Goal: Task Accomplishment & Management: Complete application form

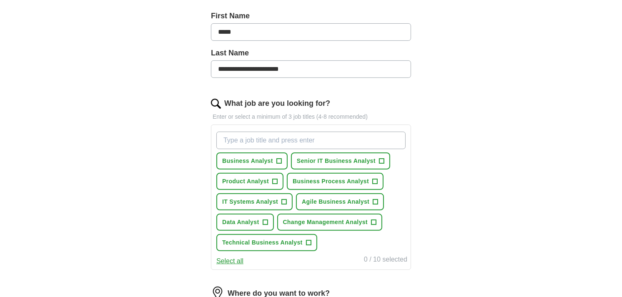
scroll to position [233, 0]
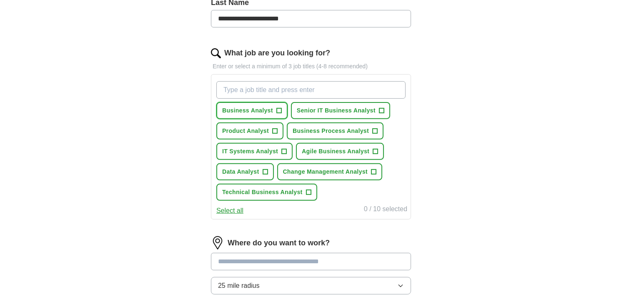
click at [276, 111] on span "+" at bounding box center [278, 111] width 5 height 7
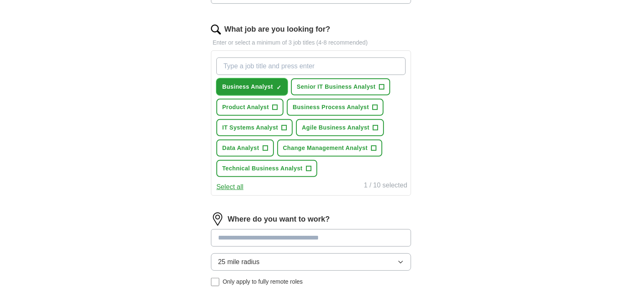
scroll to position [257, 0]
click at [308, 165] on span "+" at bounding box center [308, 168] width 5 height 7
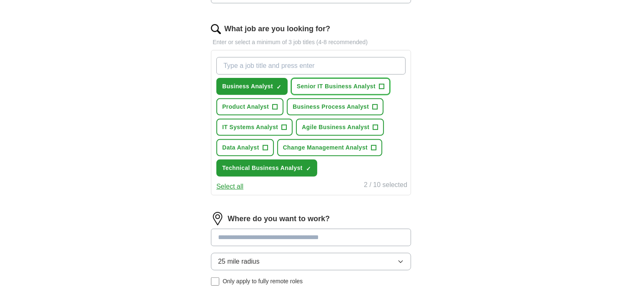
click at [381, 83] on span "+" at bounding box center [381, 86] width 5 height 7
click at [374, 124] on span "+" at bounding box center [375, 127] width 5 height 7
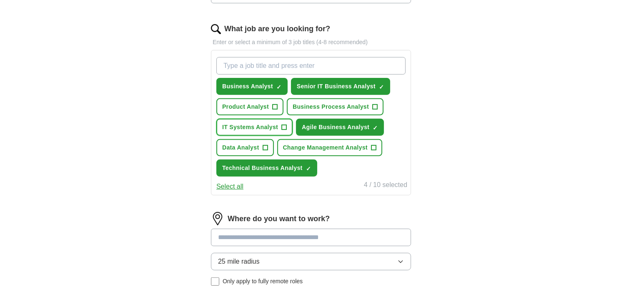
click at [285, 124] on span "+" at bounding box center [284, 127] width 5 height 7
click at [323, 145] on span "Change Management Analyst" at bounding box center [325, 147] width 85 height 9
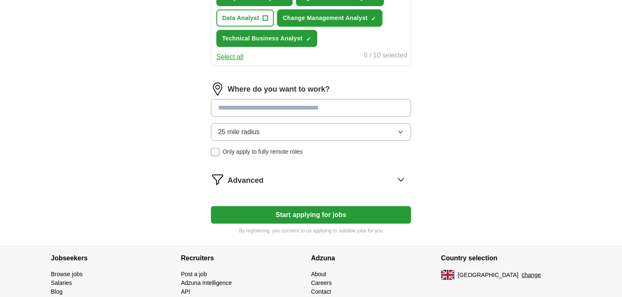
scroll to position [387, 0]
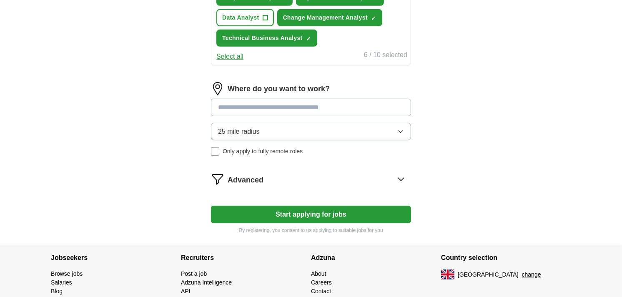
click at [298, 103] on input at bounding box center [311, 108] width 200 height 18
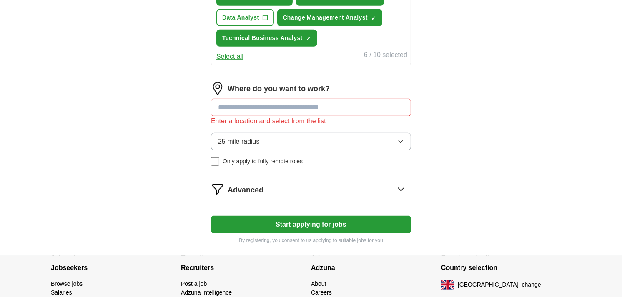
click at [300, 126] on div "Where do you want to work? Enter a location and select from the list 25 mile ra…" at bounding box center [311, 127] width 200 height 90
click at [278, 103] on input at bounding box center [311, 108] width 200 height 18
click at [285, 186] on div "Advanced" at bounding box center [319, 189] width 183 height 13
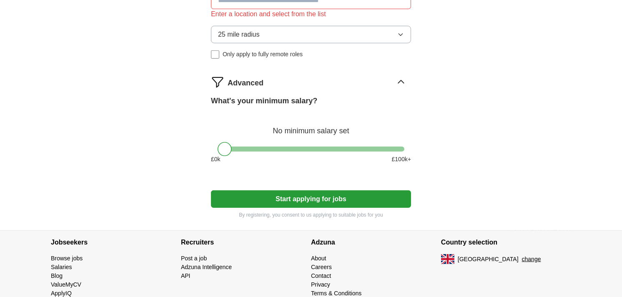
scroll to position [495, 0]
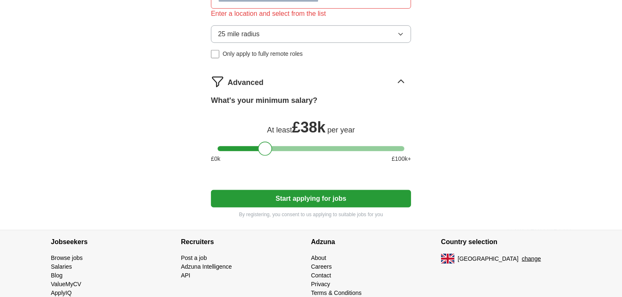
click at [265, 146] on div at bounding box center [311, 148] width 187 height 5
click at [301, 146] on div at bounding box center [311, 148] width 187 height 5
click at [301, 148] on div at bounding box center [301, 149] width 14 height 14
click at [271, 146] on div at bounding box center [311, 148] width 187 height 5
drag, startPoint x: 272, startPoint y: 144, endPoint x: 281, endPoint y: 146, distance: 9.4
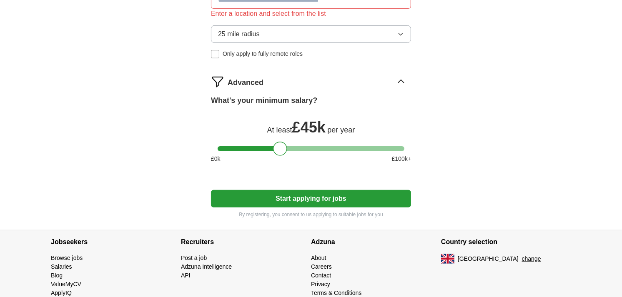
click at [281, 146] on div at bounding box center [280, 149] width 14 height 14
click at [306, 159] on div "£ 0 k £ 100 k+" at bounding box center [311, 159] width 200 height 9
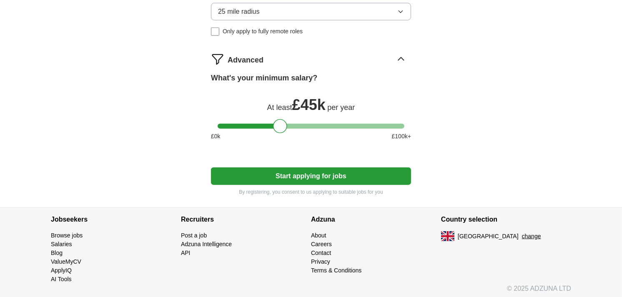
click at [334, 172] on button "Start applying for jobs" at bounding box center [311, 177] width 200 height 18
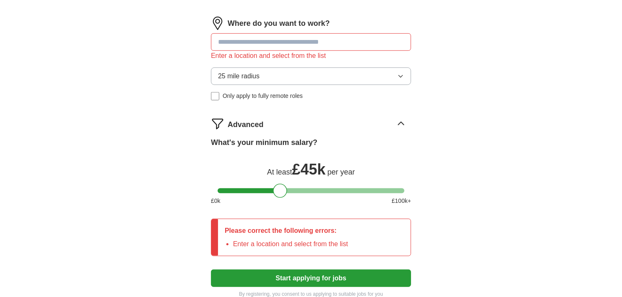
scroll to position [440, 0]
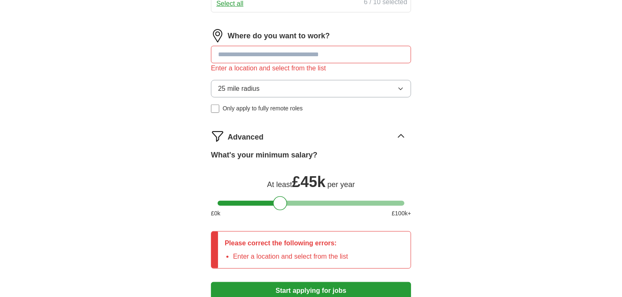
click at [329, 46] on input at bounding box center [311, 55] width 200 height 18
click at [313, 66] on div "Enter a location and select from the list" at bounding box center [311, 68] width 200 height 10
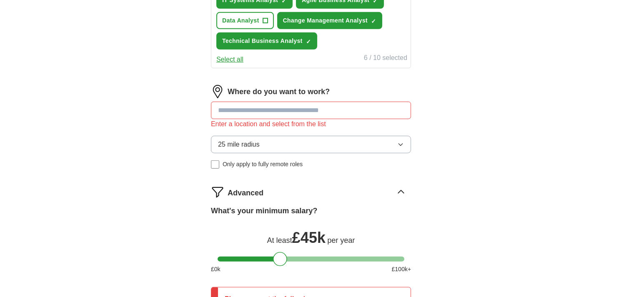
scroll to position [382, 0]
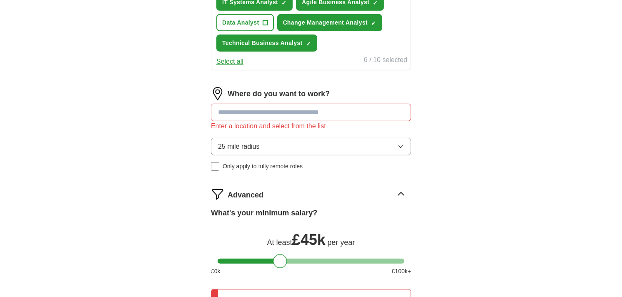
click at [282, 104] on input at bounding box center [311, 113] width 200 height 18
type input "***"
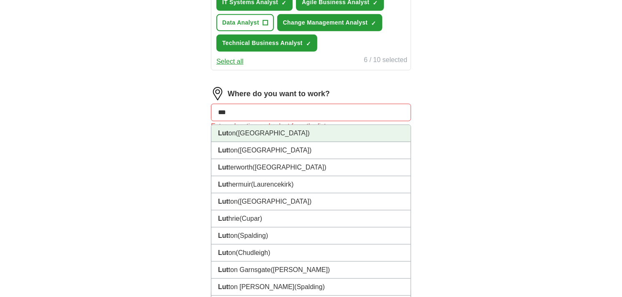
click at [260, 130] on span "([GEOGRAPHIC_DATA])" at bounding box center [273, 133] width 74 height 7
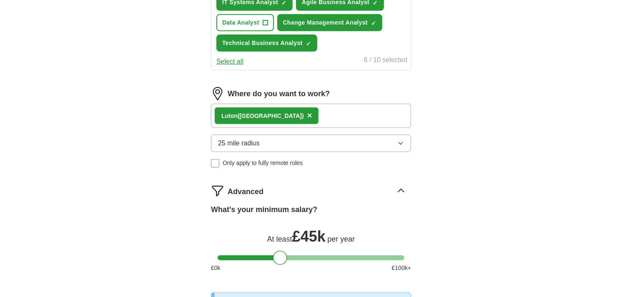
click at [320, 116] on div "Lut on ([GEOGRAPHIC_DATA]) ×" at bounding box center [311, 116] width 200 height 24
click at [315, 110] on div "Lut on ([GEOGRAPHIC_DATA]) ×" at bounding box center [311, 116] width 200 height 24
click at [307, 111] on span "×" at bounding box center [309, 115] width 5 height 9
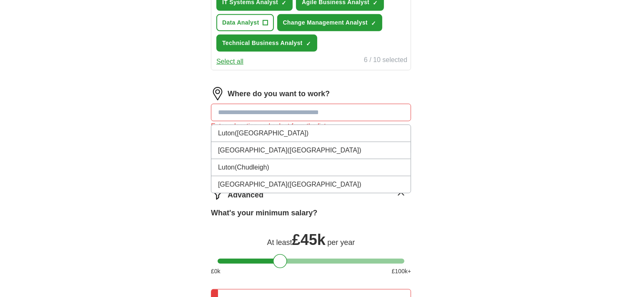
click at [274, 105] on input at bounding box center [311, 113] width 200 height 18
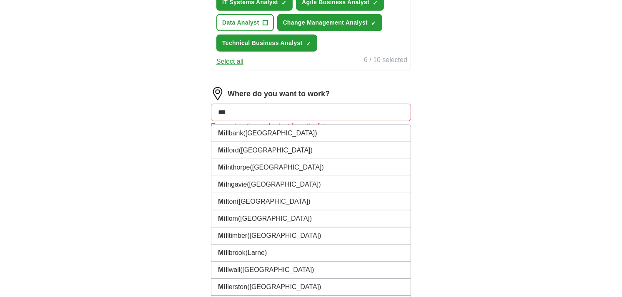
type input "****"
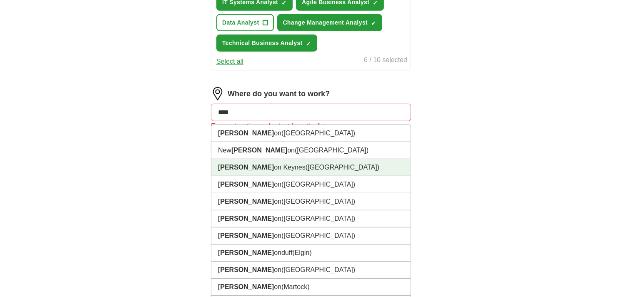
click at [245, 162] on li "[PERSON_NAME] on Keynes ([GEOGRAPHIC_DATA])" at bounding box center [310, 167] width 199 height 17
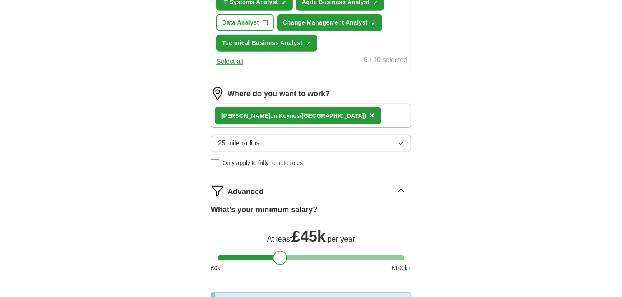
click at [295, 141] on button "25 mile radius" at bounding box center [311, 144] width 200 height 18
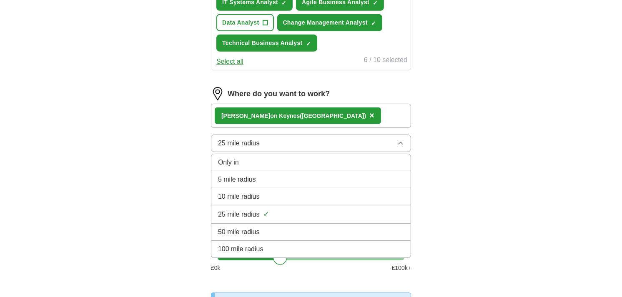
click at [261, 213] on div "25 mile radius ✓" at bounding box center [311, 214] width 186 height 11
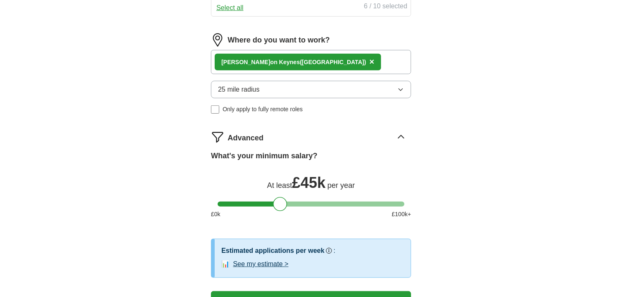
scroll to position [435, 0]
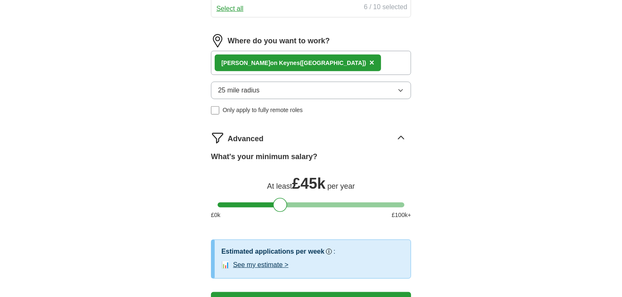
click at [363, 92] on button "25 mile radius" at bounding box center [311, 91] width 200 height 18
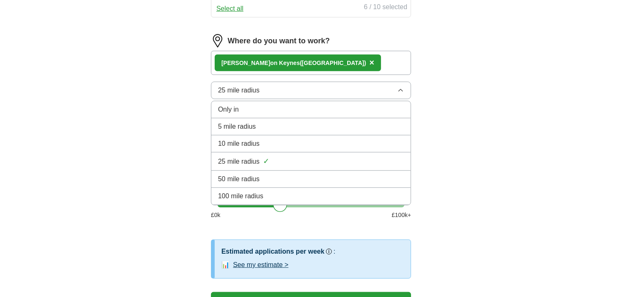
click at [269, 174] on div "50 mile radius" at bounding box center [311, 179] width 186 height 10
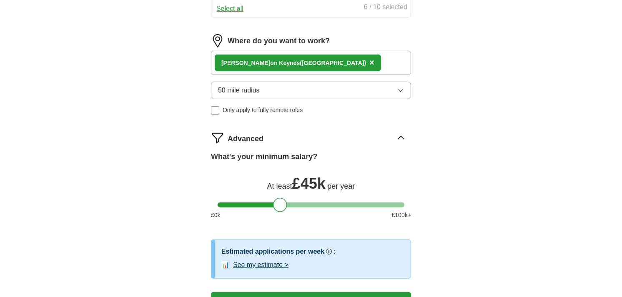
click at [382, 136] on div "Advanced" at bounding box center [319, 137] width 183 height 13
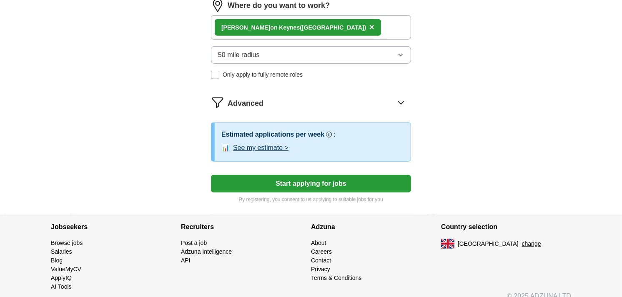
scroll to position [477, 0]
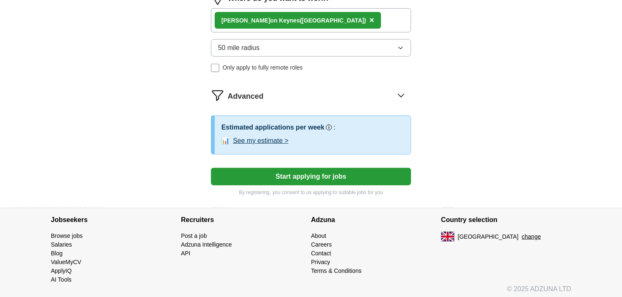
click at [352, 174] on button "Start applying for jobs" at bounding box center [311, 177] width 200 height 18
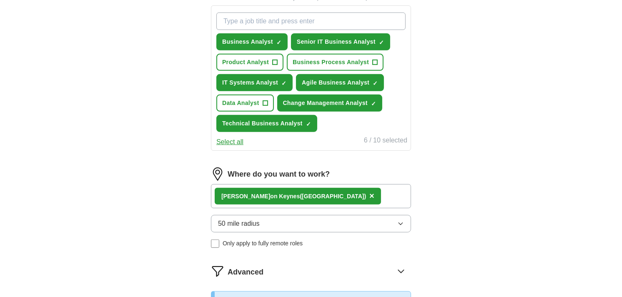
select select "**"
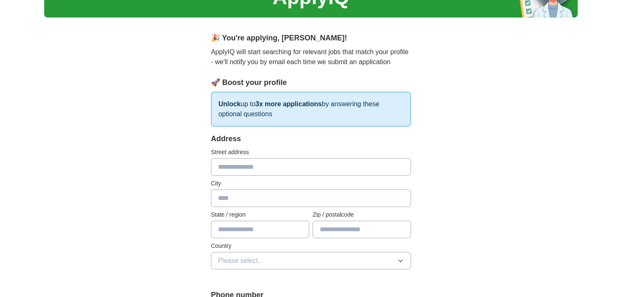
scroll to position [48, 0]
click at [309, 167] on input "text" at bounding box center [311, 168] width 200 height 18
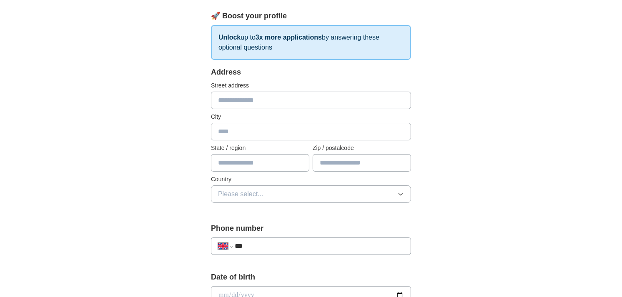
scroll to position [113, 0]
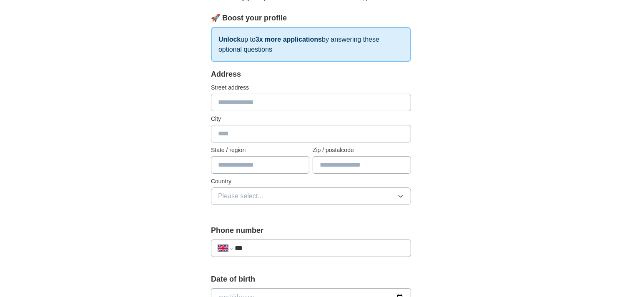
click at [261, 98] on input "text" at bounding box center [311, 103] width 200 height 18
type input "**********"
type input "*******"
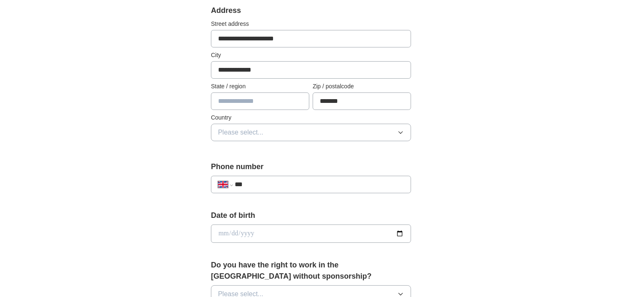
scroll to position [177, 0]
click at [249, 98] on input "text" at bounding box center [260, 101] width 98 height 18
type input "**********"
click at [249, 132] on span "Please select..." at bounding box center [240, 132] width 45 height 10
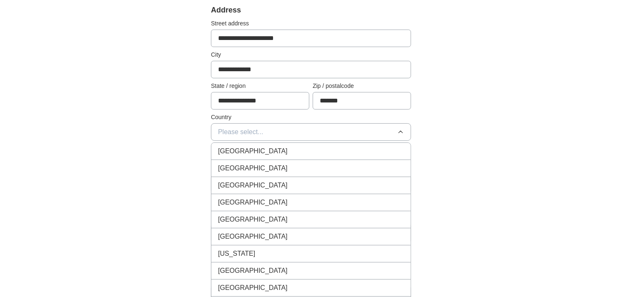
click at [252, 144] on li "[GEOGRAPHIC_DATA]" at bounding box center [310, 151] width 199 height 17
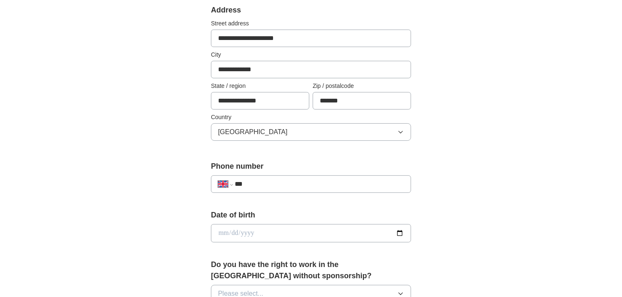
click at [264, 183] on input "***" at bounding box center [319, 184] width 169 height 10
type input "**********"
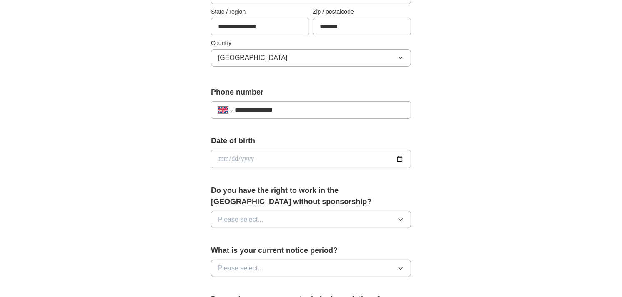
scroll to position [254, 0]
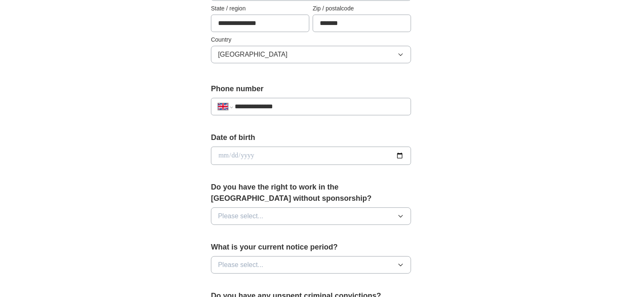
click at [261, 150] on input "date" at bounding box center [311, 156] width 200 height 18
type input "**********"
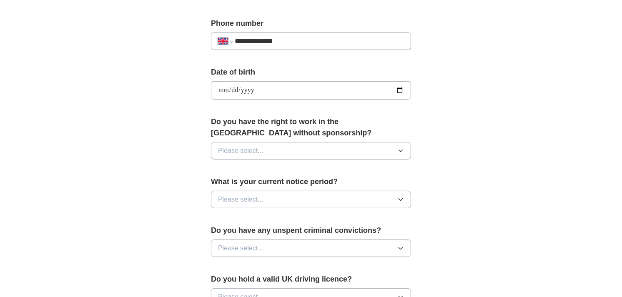
scroll to position [320, 0]
click at [261, 150] on span "Please select..." at bounding box center [240, 151] width 45 height 10
click at [243, 169] on div "Yes" at bounding box center [311, 170] width 186 height 10
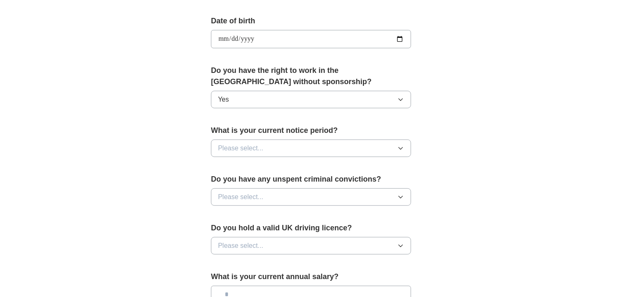
scroll to position [372, 0]
click at [265, 97] on button "Yes" at bounding box center [311, 99] width 200 height 18
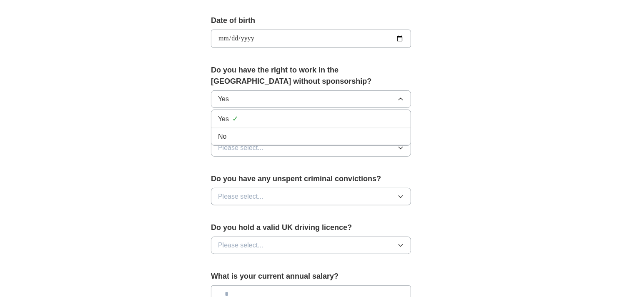
click at [244, 131] on li "No" at bounding box center [310, 136] width 199 height 17
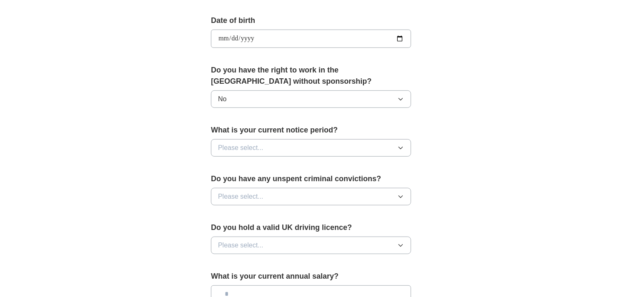
click at [249, 148] on span "Please select..." at bounding box center [240, 148] width 45 height 10
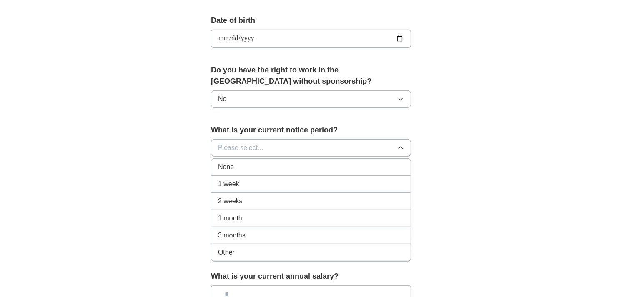
click at [234, 211] on li "1 month" at bounding box center [310, 218] width 199 height 17
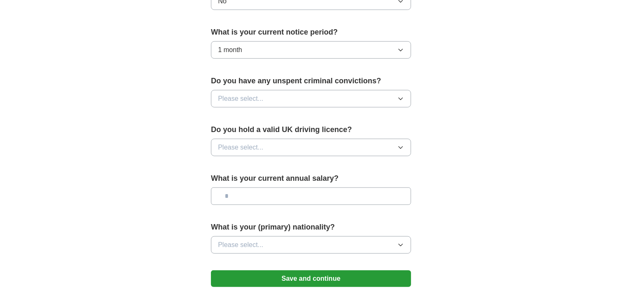
scroll to position [475, 0]
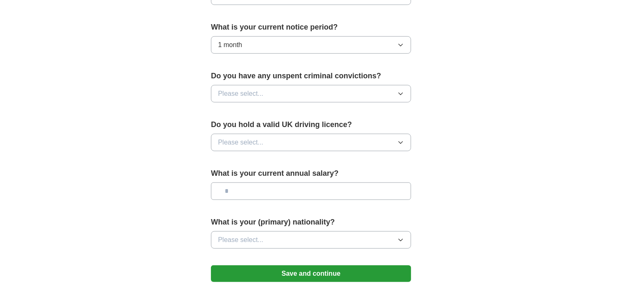
click at [241, 100] on button "Please select..." at bounding box center [311, 94] width 200 height 18
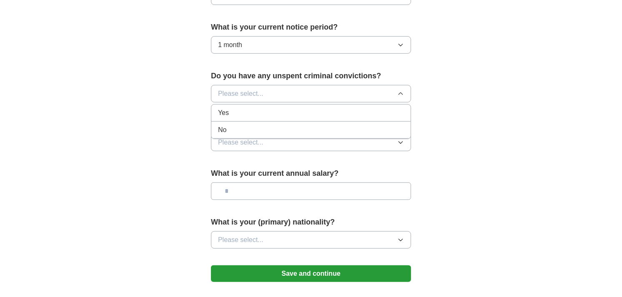
click at [240, 125] on div "No" at bounding box center [311, 130] width 186 height 10
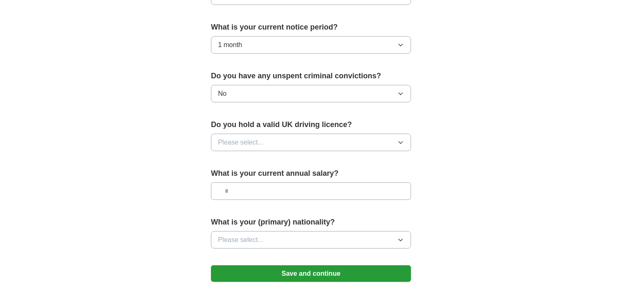
click at [240, 141] on span "Please select..." at bounding box center [240, 143] width 45 height 10
click at [235, 160] on div "Yes" at bounding box center [311, 162] width 186 height 10
click at [236, 190] on input "text" at bounding box center [311, 192] width 200 height 18
type input "*******"
click at [246, 240] on span "Please select..." at bounding box center [240, 240] width 45 height 10
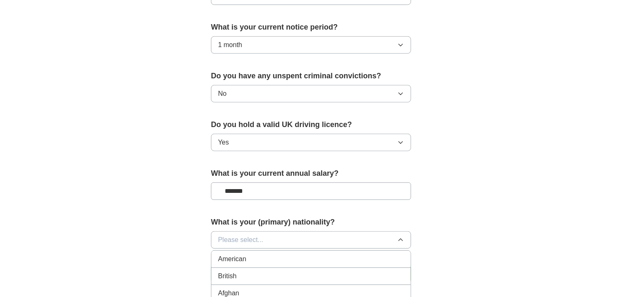
click at [246, 240] on span "Please select..." at bounding box center [240, 240] width 45 height 10
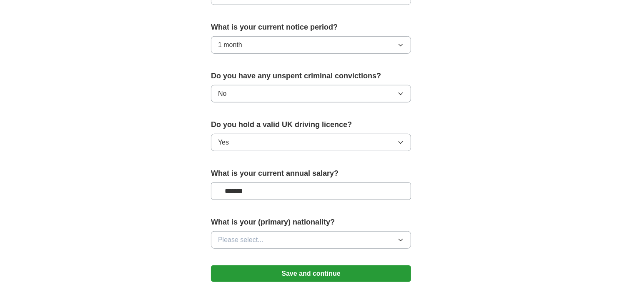
click at [246, 240] on span "Please select..." at bounding box center [240, 240] width 45 height 10
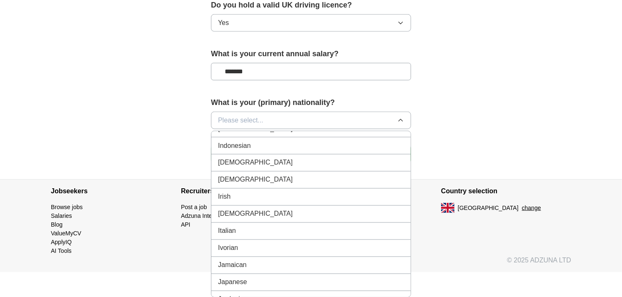
scroll to position [1378, 0]
click at [244, 134] on div "[DEMOGRAPHIC_DATA]" at bounding box center [311, 129] width 186 height 10
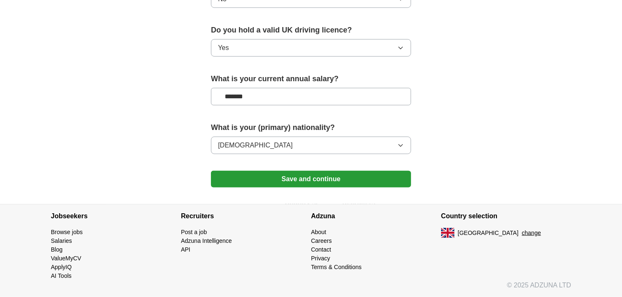
scroll to position [569, 0]
click at [278, 183] on button "Save and continue" at bounding box center [311, 179] width 200 height 17
